Goal: Transaction & Acquisition: Register for event/course

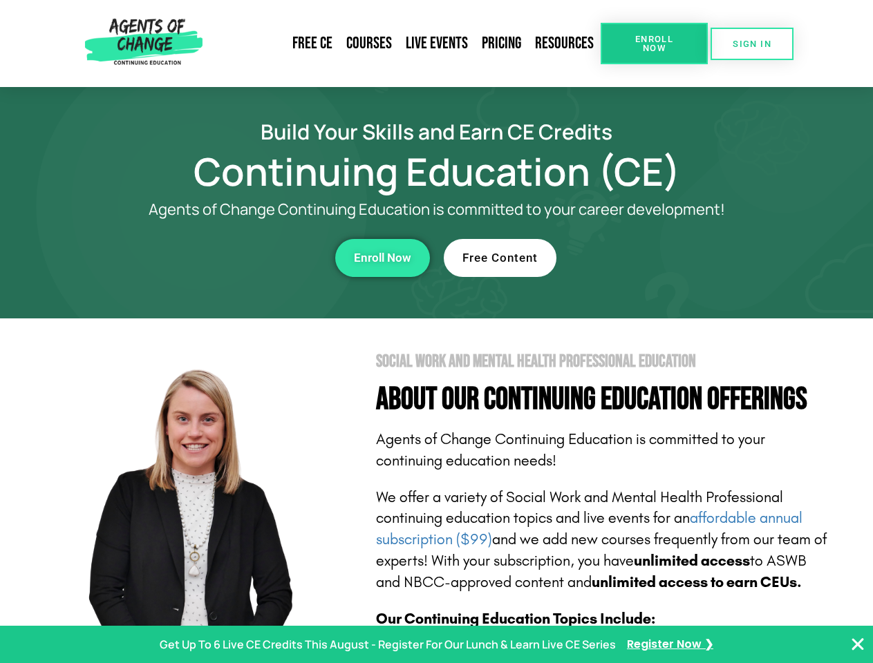
click at [436, 332] on section "Social Work and Mental Health Professional Education About Our Continuing Educa…" at bounding box center [436, 609] width 873 height 580
click at [654, 44] on span "Enroll Now" at bounding box center [654, 44] width 63 height 18
click at [752, 44] on span "SIGN IN" at bounding box center [751, 43] width 39 height 9
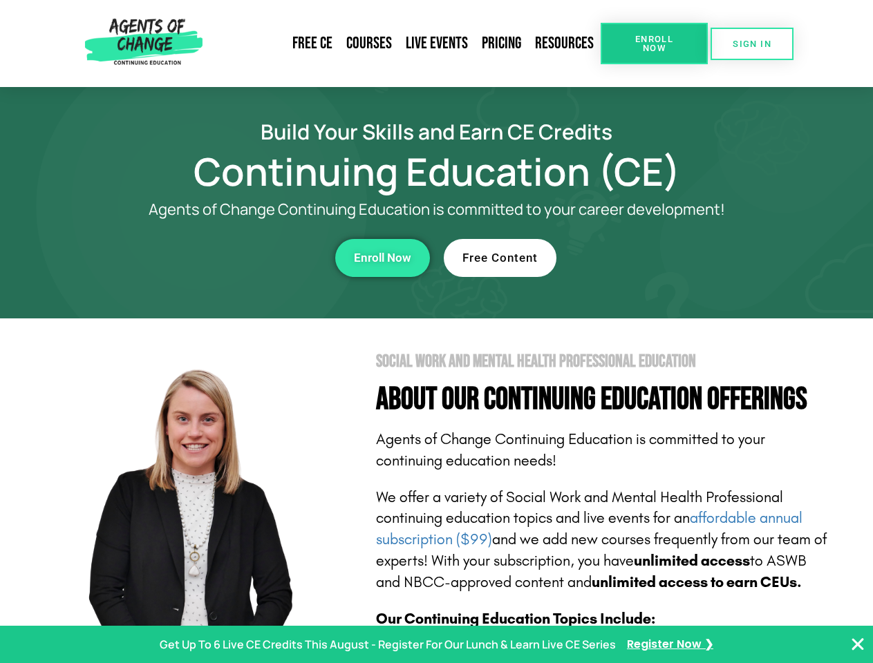
click at [240, 258] on div "Enroll Now" at bounding box center [240, 258] width 380 height 38
click at [382, 258] on span "Enroll Now" at bounding box center [382, 258] width 57 height 12
